Goal: Task Accomplishment & Management: Complete application form

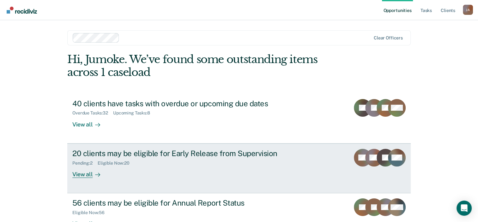
click at [97, 157] on div "20 clients may be eligible for Early Release from Supervision" at bounding box center [183, 153] width 222 height 9
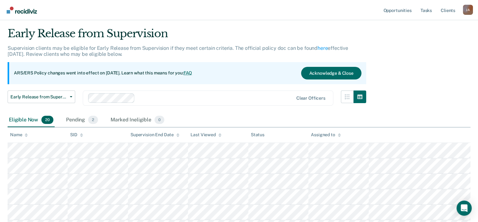
scroll to position [32, 0]
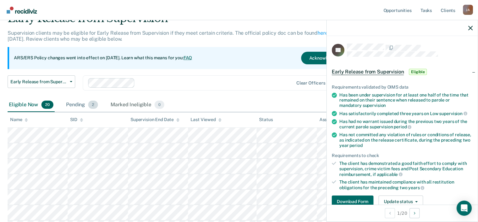
click at [78, 105] on div "Pending 2" at bounding box center [82, 105] width 34 height 14
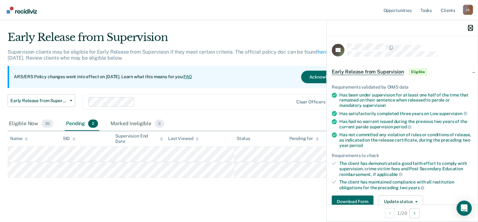
click at [468, 27] on icon "button" at bounding box center [470, 28] width 4 height 4
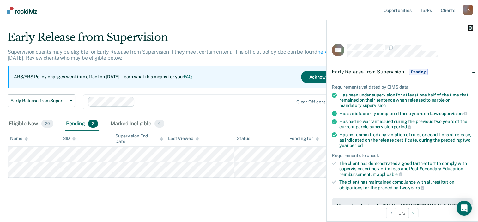
click at [470, 27] on icon "button" at bounding box center [470, 28] width 4 height 4
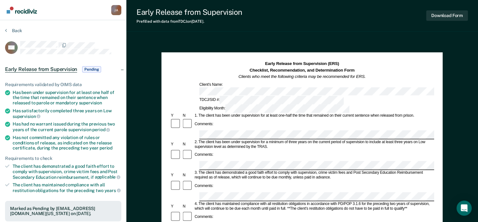
click at [112, 146] on div "Has not committed any violation of rules or conditions of release, as indicated…" at bounding box center [67, 143] width 109 height 16
click at [111, 33] on div "Back" at bounding box center [63, 34] width 116 height 13
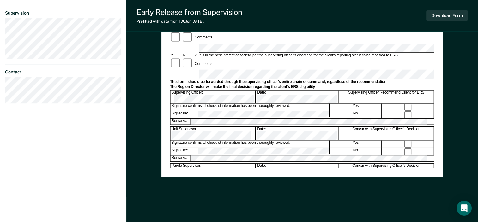
scroll to position [245, 0]
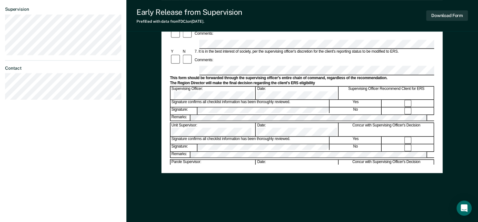
click at [428, 188] on div "Early Release from Supervision (ERS) Checklist, Recommendation, and Determinati…" at bounding box center [301, 8] width 281 height 408
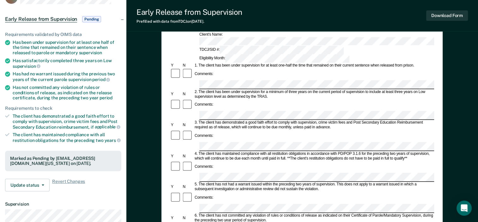
scroll to position [0, 0]
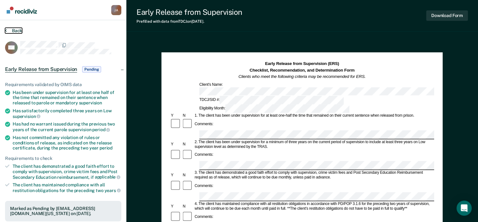
click at [5, 29] on icon at bounding box center [6, 30] width 2 height 5
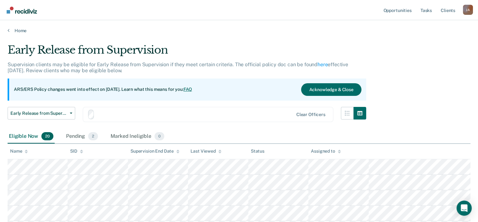
scroll to position [13, 0]
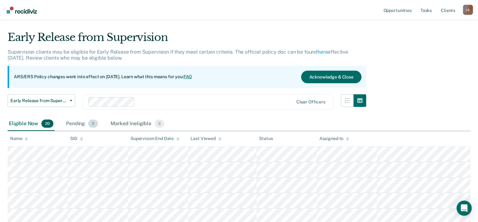
click at [77, 122] on div "Pending 2" at bounding box center [82, 124] width 34 height 14
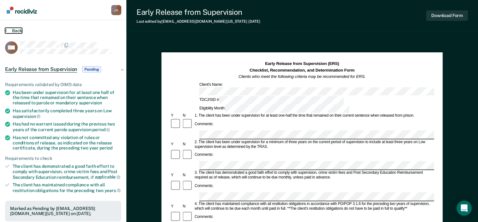
click at [6, 32] on icon at bounding box center [6, 30] width 2 height 5
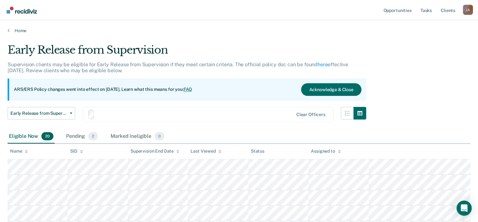
scroll to position [13, 0]
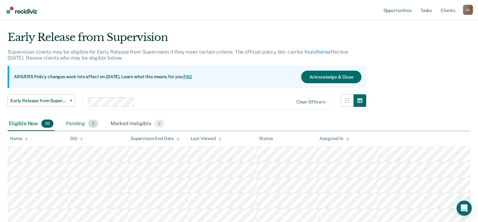
click at [72, 121] on div "Pending 2" at bounding box center [82, 124] width 34 height 14
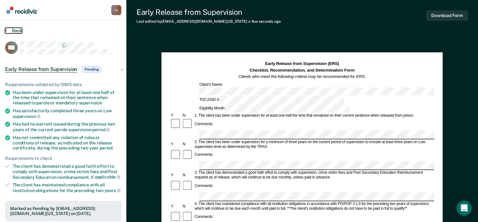
click at [5, 28] on icon at bounding box center [6, 30] width 2 height 5
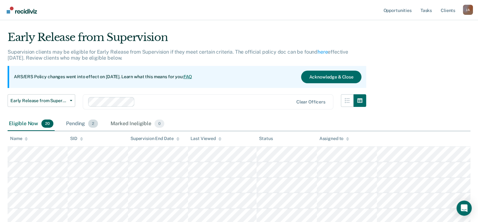
click at [80, 121] on div "Pending 2" at bounding box center [82, 124] width 34 height 14
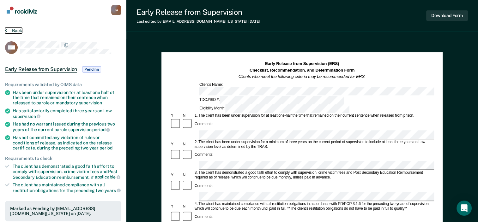
click at [6, 31] on icon at bounding box center [6, 30] width 2 height 5
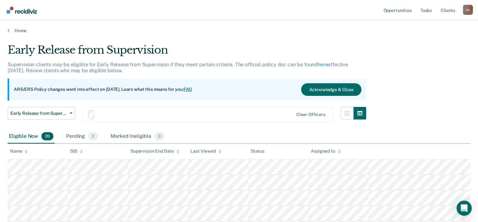
scroll to position [13, 0]
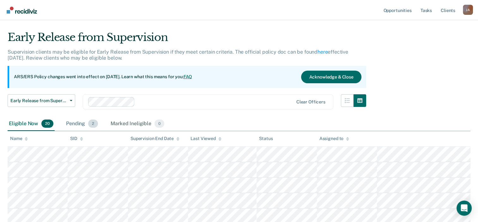
click at [79, 120] on div "Pending 2" at bounding box center [82, 124] width 34 height 14
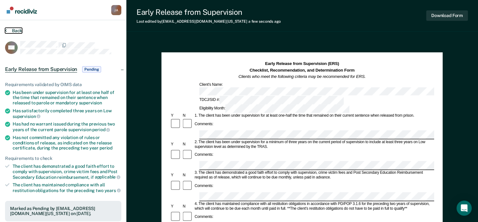
click at [5, 31] on icon at bounding box center [6, 30] width 2 height 5
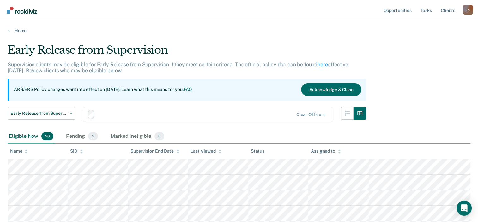
scroll to position [13, 0]
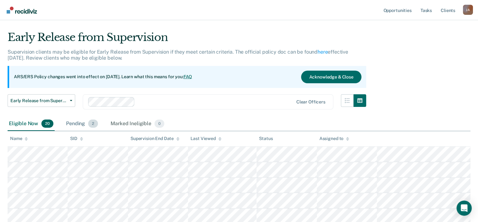
click at [80, 120] on div "Pending 2" at bounding box center [82, 124] width 34 height 14
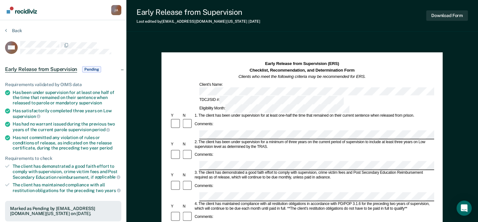
click at [7, 32] on button "Back" at bounding box center [13, 31] width 17 height 6
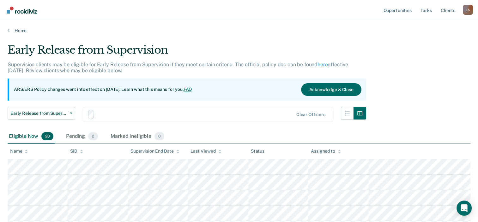
scroll to position [13, 0]
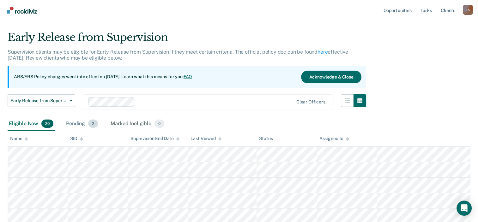
click at [84, 121] on div "Pending 2" at bounding box center [82, 124] width 34 height 14
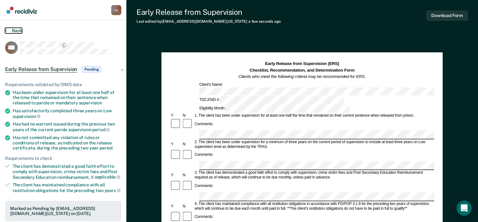
click at [5, 32] on icon at bounding box center [6, 30] width 2 height 5
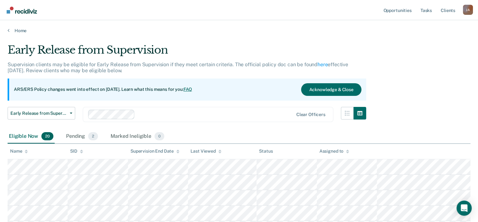
scroll to position [13, 0]
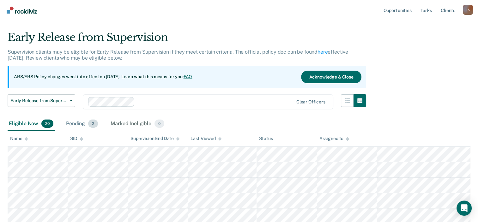
click at [87, 120] on div "Pending 2" at bounding box center [82, 124] width 34 height 14
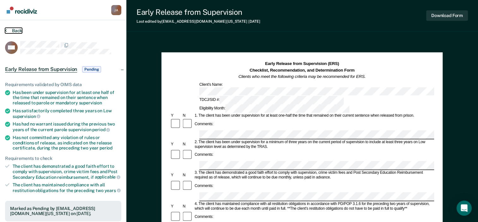
click at [7, 30] on button "Back" at bounding box center [13, 31] width 17 height 6
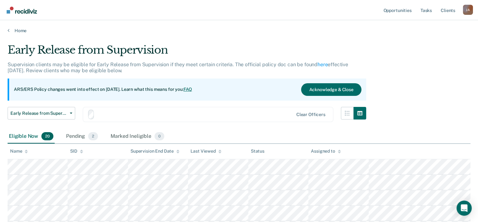
scroll to position [13, 0]
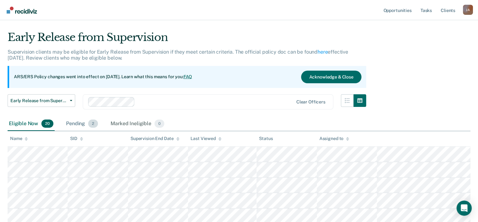
click at [81, 122] on div "Pending 2" at bounding box center [82, 124] width 34 height 14
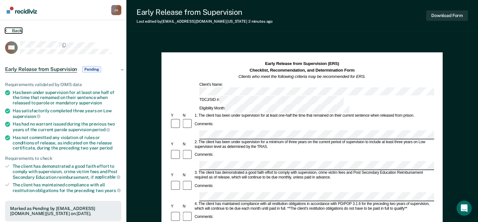
click at [6, 31] on icon at bounding box center [6, 30] width 2 height 5
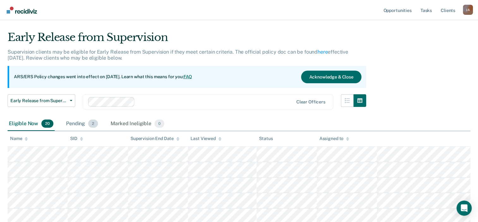
click at [71, 125] on div "Pending 2" at bounding box center [82, 124] width 34 height 14
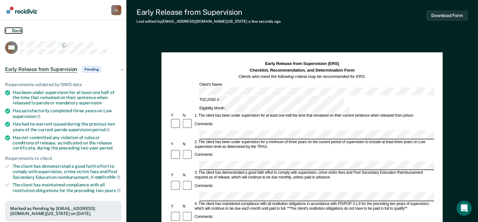
click at [8, 31] on button "Back" at bounding box center [13, 31] width 17 height 6
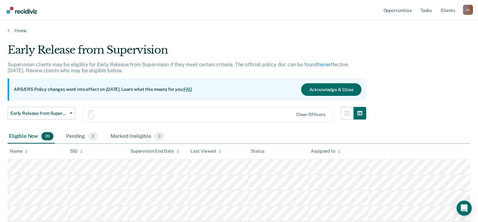
scroll to position [13, 0]
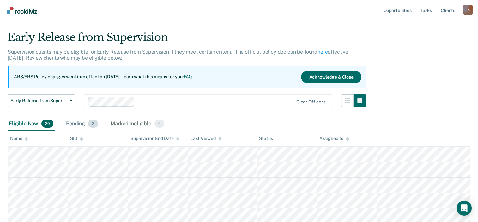
click at [86, 126] on div "Pending 2" at bounding box center [82, 124] width 34 height 14
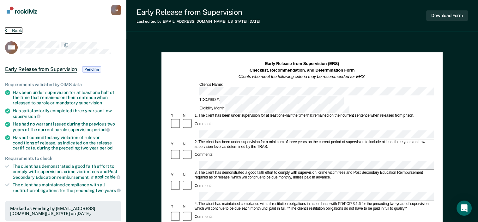
click at [5, 32] on icon at bounding box center [6, 30] width 2 height 5
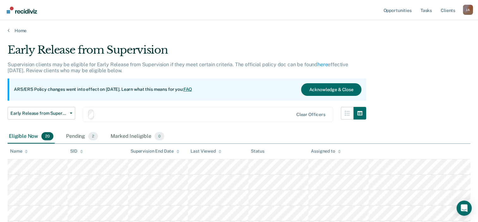
scroll to position [13, 0]
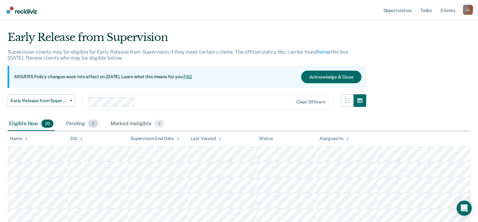
click at [84, 124] on div "Pending 2" at bounding box center [82, 124] width 34 height 14
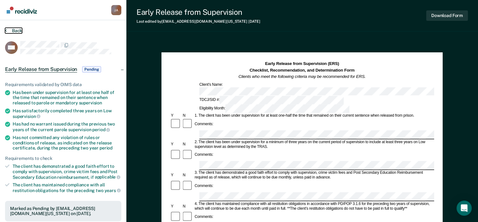
click at [6, 28] on icon at bounding box center [6, 30] width 2 height 5
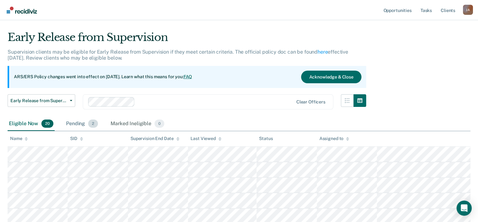
click at [78, 122] on div "Pending 2" at bounding box center [82, 124] width 34 height 14
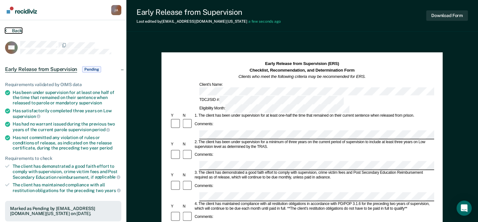
click at [5, 31] on icon at bounding box center [6, 30] width 2 height 5
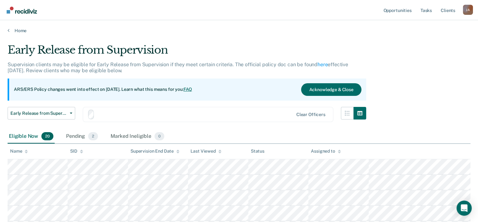
scroll to position [13, 0]
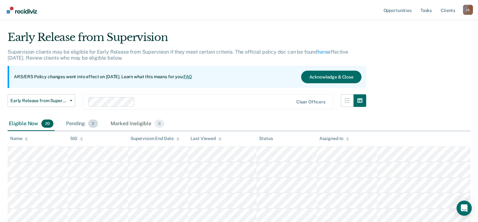
click at [79, 121] on div "Pending 2" at bounding box center [82, 124] width 34 height 14
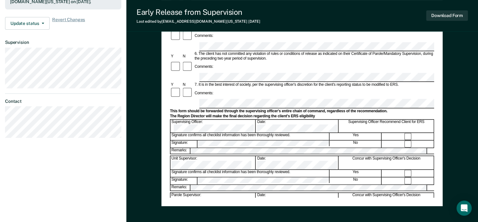
scroll to position [182, 0]
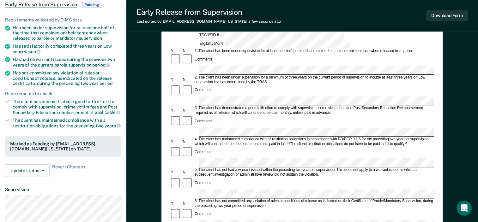
scroll to position [24, 0]
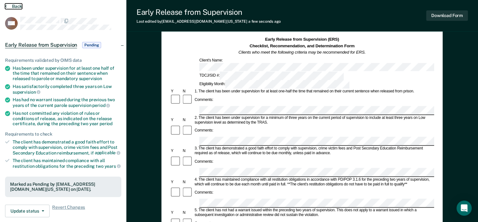
click at [8, 8] on button "Back" at bounding box center [13, 6] width 17 height 6
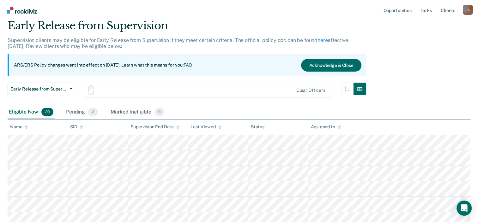
scroll to position [13, 0]
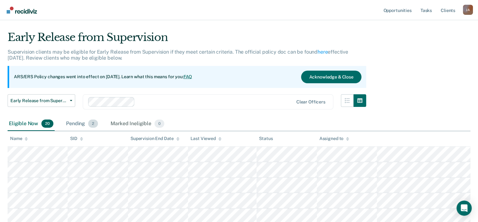
click at [85, 123] on div "Pending 2" at bounding box center [82, 124] width 34 height 14
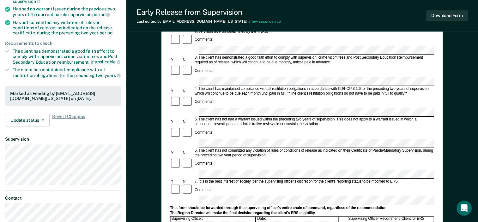
scroll to position [126, 0]
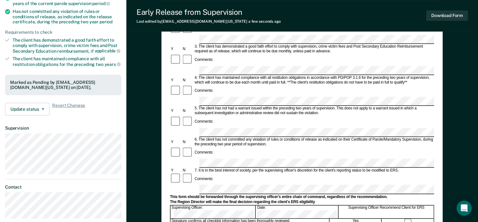
click at [315, 134] on form "Early Release from Supervision (ERS) Checklist, Recommendation, and Determinati…" at bounding box center [302, 163] width 264 height 457
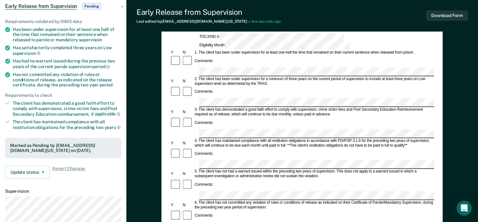
scroll to position [0, 0]
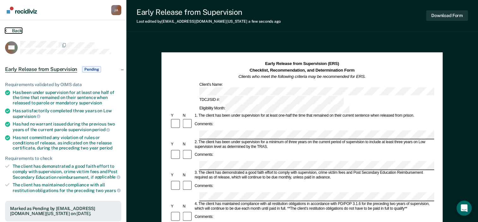
click at [6, 29] on icon at bounding box center [6, 30] width 2 height 5
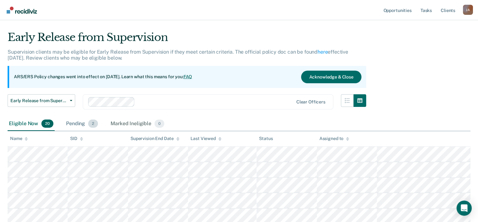
click at [84, 124] on div "Pending 2" at bounding box center [82, 124] width 34 height 14
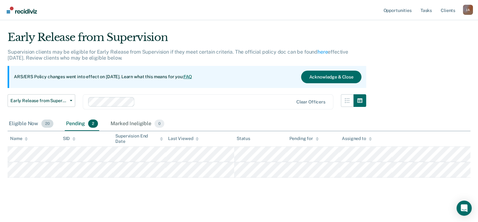
click at [28, 122] on div "Eligible Now 20" at bounding box center [31, 124] width 47 height 14
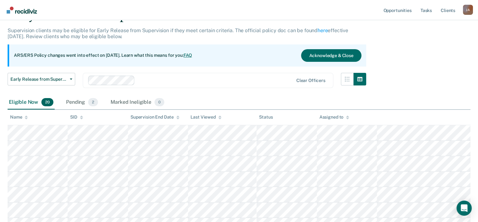
scroll to position [44, 0]
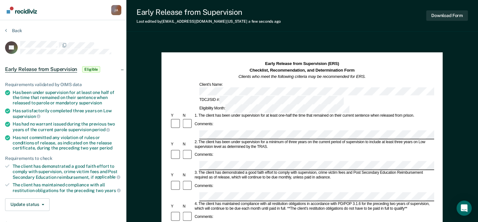
scroll to position [63, 0]
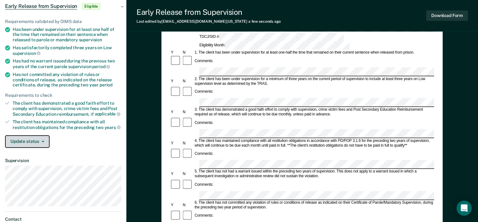
click at [42, 141] on icon "button" at bounding box center [43, 141] width 3 height 1
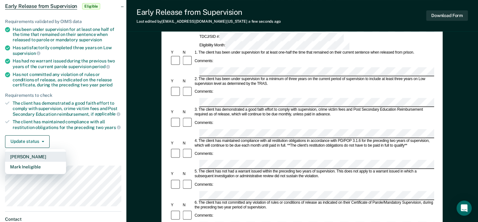
click at [41, 155] on button "[PERSON_NAME]" at bounding box center [35, 157] width 61 height 10
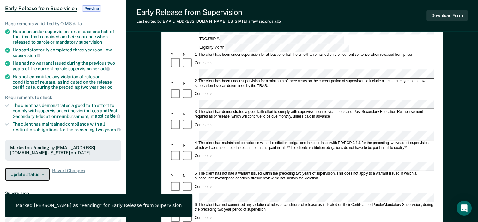
scroll to position [0, 0]
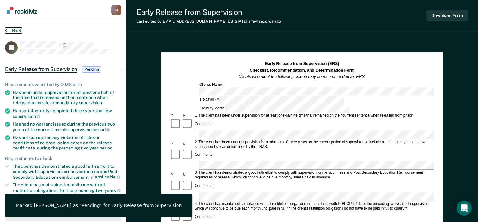
click at [5, 31] on icon at bounding box center [6, 30] width 2 height 5
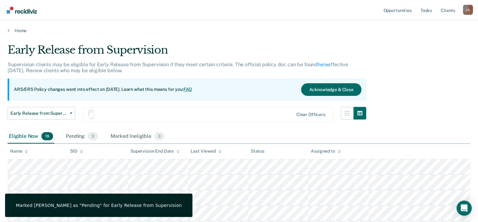
scroll to position [44, 0]
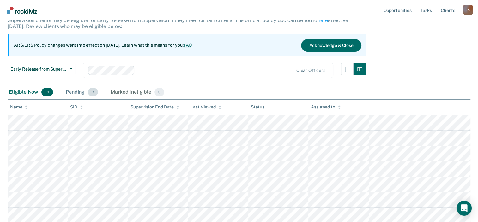
click at [82, 93] on div "Pending 3" at bounding box center [81, 93] width 35 height 14
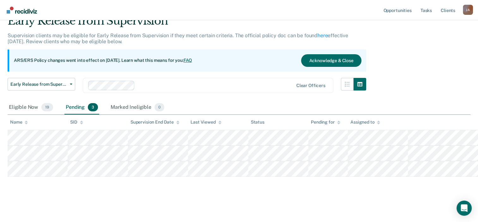
scroll to position [28, 0]
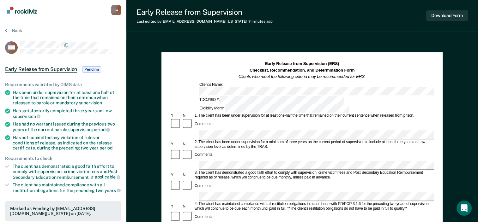
click at [5, 30] on icon at bounding box center [6, 30] width 2 height 5
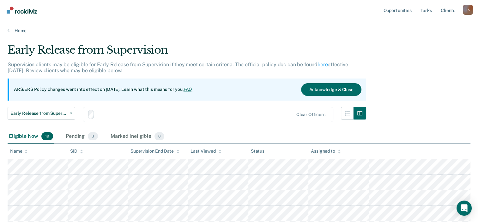
scroll to position [28, 0]
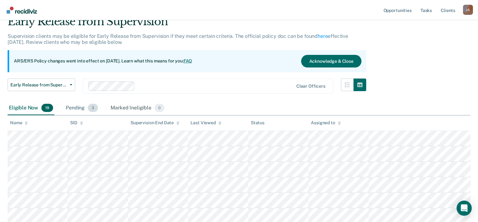
click at [90, 110] on span "3" at bounding box center [93, 108] width 10 height 8
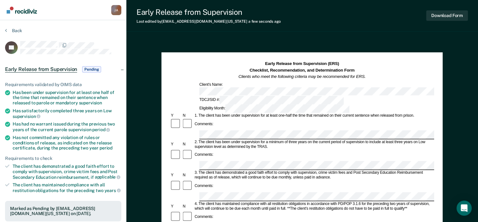
click at [4, 31] on section "Back JG Early Release from Supervision Pending Requirements validated by OIMS d…" at bounding box center [63, 191] width 126 height 342
click at [7, 31] on button "Back" at bounding box center [13, 31] width 17 height 6
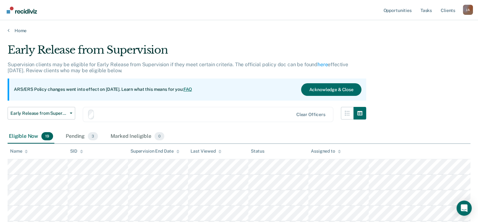
scroll to position [28, 0]
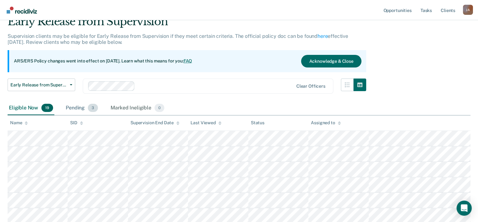
click at [86, 105] on div "Pending 3" at bounding box center [81, 108] width 35 height 14
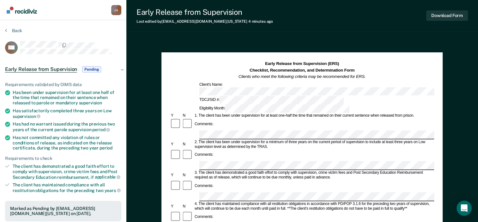
click at [4, 30] on section "Back AA Early Release from Supervision Pending Requirements validated by OIMS d…" at bounding box center [63, 188] width 126 height 337
click at [6, 32] on icon at bounding box center [6, 30] width 2 height 5
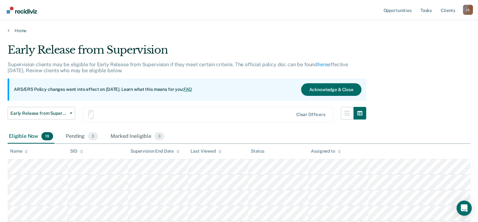
scroll to position [28, 0]
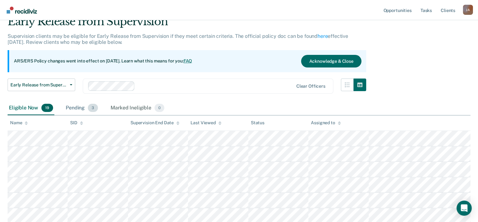
click at [80, 107] on div "Pending 3" at bounding box center [81, 108] width 35 height 14
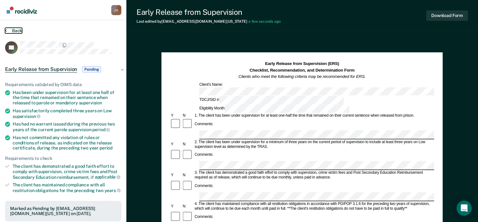
click at [6, 31] on icon at bounding box center [6, 30] width 2 height 5
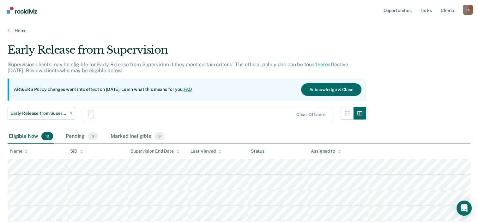
scroll to position [28, 0]
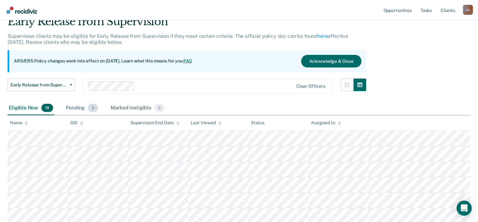
click at [82, 104] on div "Pending 3" at bounding box center [81, 108] width 35 height 14
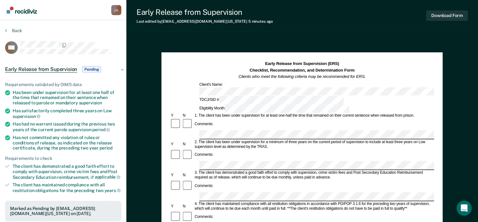
click at [4, 30] on section "Back AA Early Release from Supervision Pending Requirements validated by OIMS d…" at bounding box center [63, 188] width 126 height 337
click at [6, 31] on icon at bounding box center [6, 30] width 2 height 5
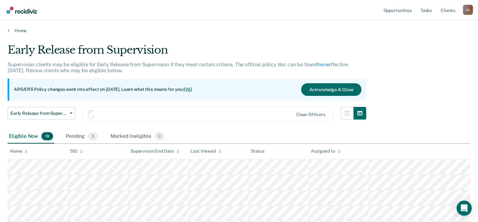
scroll to position [28, 0]
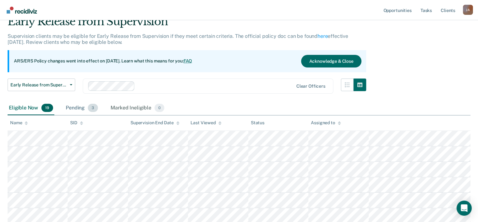
click at [74, 108] on div "Pending 3" at bounding box center [81, 108] width 35 height 14
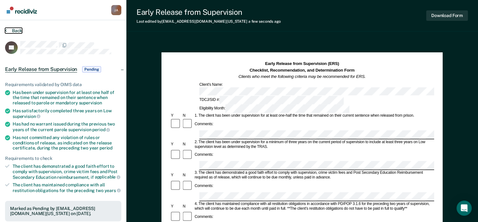
click at [6, 30] on icon at bounding box center [6, 30] width 2 height 5
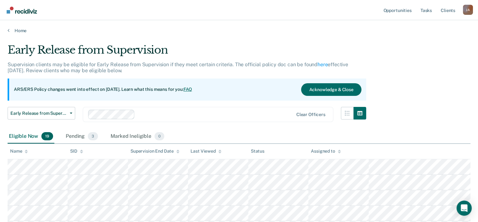
scroll to position [28, 0]
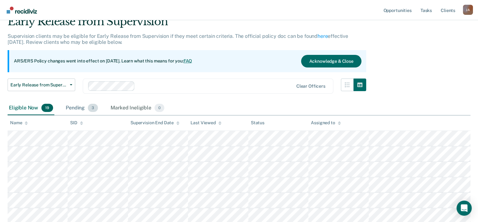
click at [84, 108] on div "Pending 3" at bounding box center [81, 108] width 35 height 14
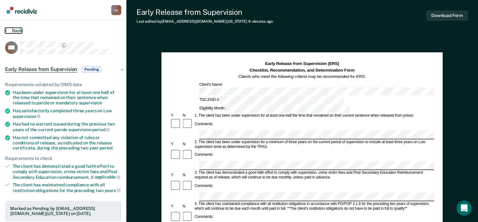
click at [6, 29] on icon at bounding box center [6, 30] width 2 height 5
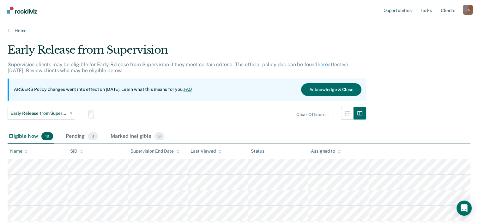
scroll to position [28, 0]
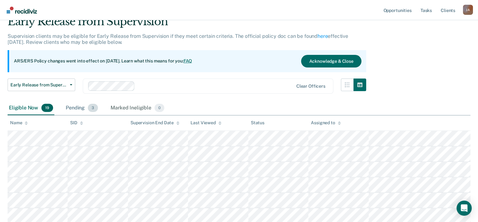
click at [80, 108] on div "Pending 3" at bounding box center [81, 108] width 35 height 14
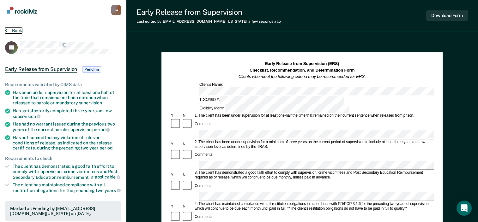
click at [6, 30] on icon at bounding box center [6, 30] width 2 height 5
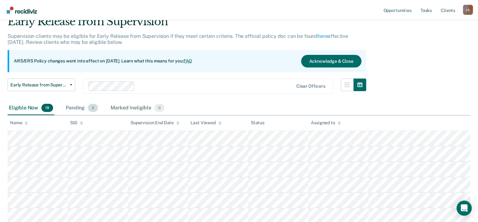
click at [82, 109] on div "Pending 3" at bounding box center [81, 108] width 35 height 14
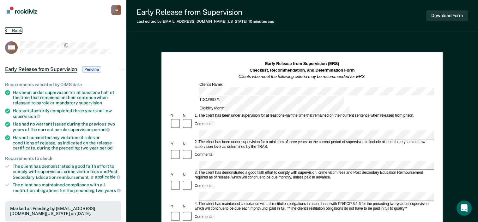
click at [6, 29] on icon at bounding box center [6, 30] width 2 height 5
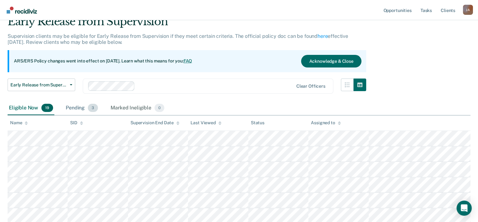
click at [81, 111] on div "Pending 3" at bounding box center [81, 108] width 35 height 14
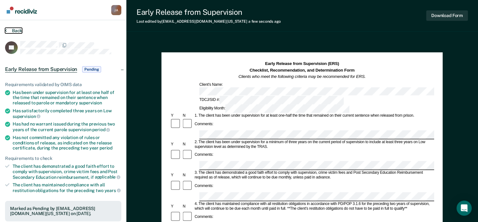
click at [7, 29] on button "Back" at bounding box center [13, 31] width 17 height 6
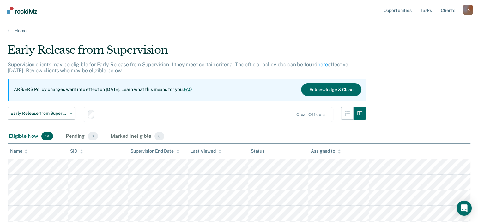
scroll to position [28, 0]
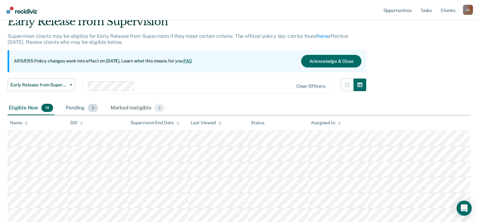
click at [78, 107] on div "Pending 3" at bounding box center [81, 108] width 35 height 14
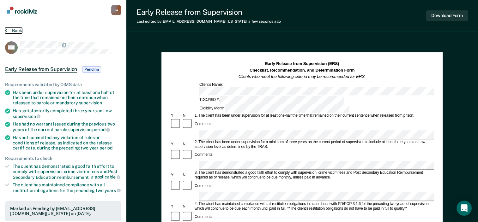
click at [6, 29] on icon at bounding box center [6, 30] width 2 height 5
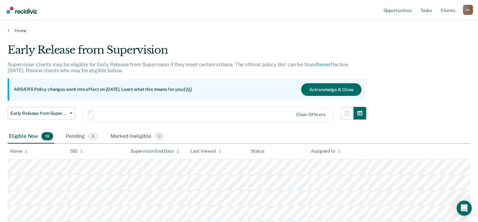
scroll to position [28, 0]
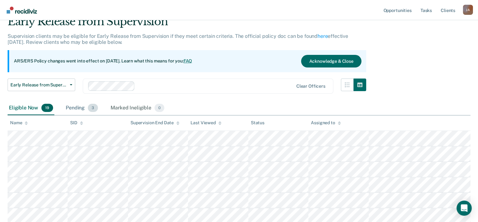
click at [80, 109] on div "Pending 3" at bounding box center [81, 108] width 35 height 14
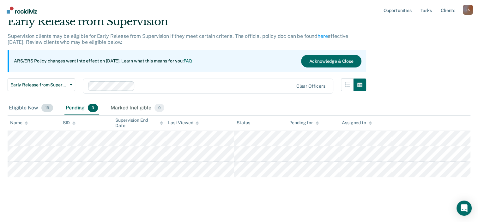
click at [30, 107] on div "Eligible Now 19" at bounding box center [31, 108] width 47 height 14
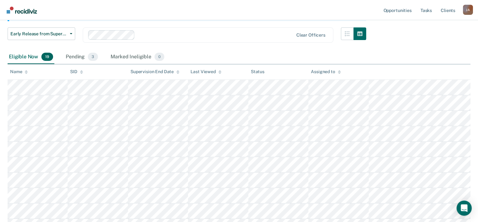
scroll to position [92, 0]
